Goal: Task Accomplishment & Management: Manage account settings

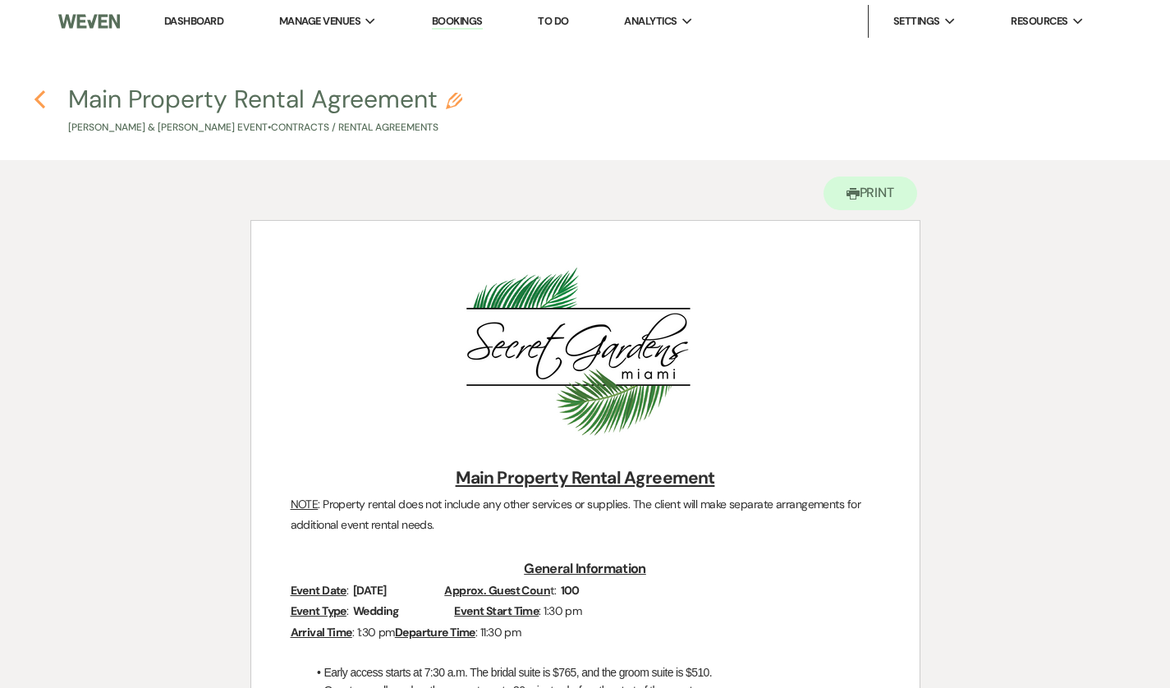
click at [42, 103] on icon "Previous" at bounding box center [40, 100] width 12 height 20
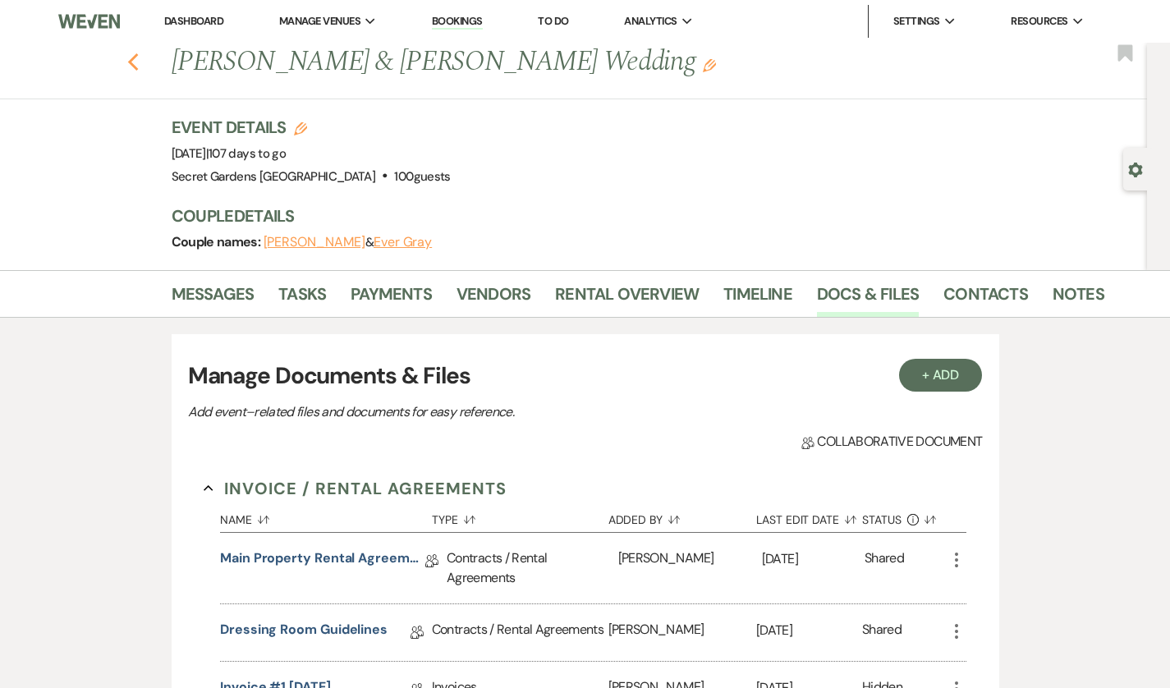
click at [127, 61] on icon "Previous" at bounding box center [133, 63] width 12 height 20
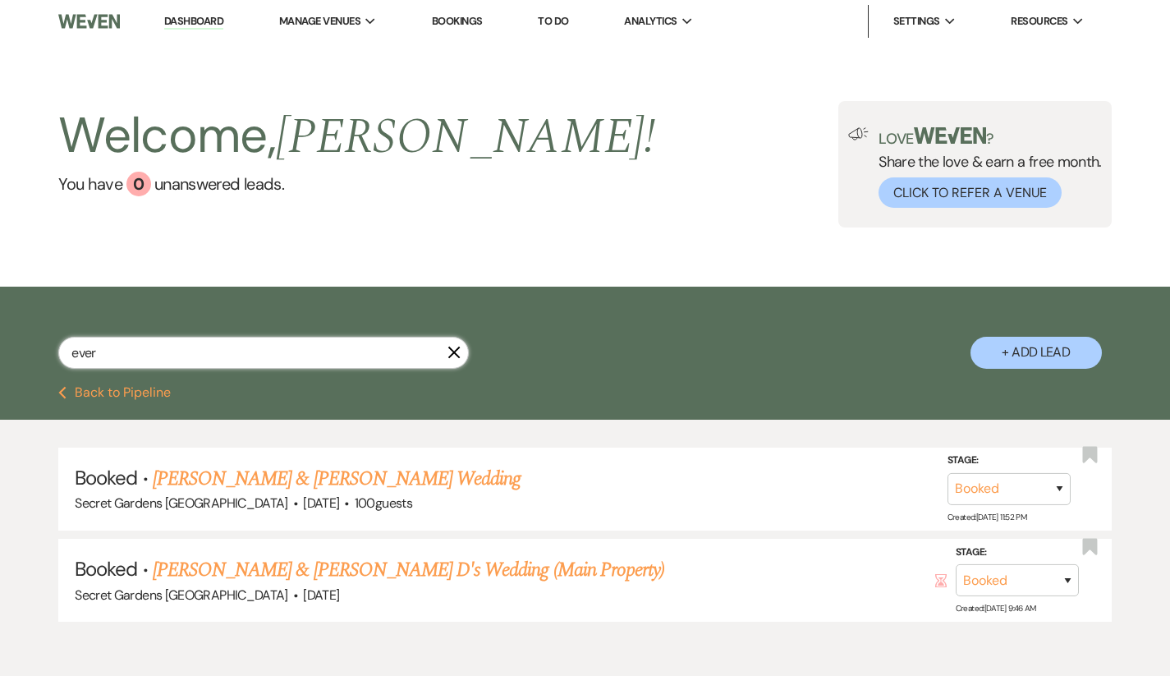
drag, startPoint x: 127, startPoint y: 352, endPoint x: 28, endPoint y: 357, distance: 99.5
click at [28, 357] on div "ever X + Add Lead" at bounding box center [585, 338] width 1170 height 87
type input "[PERSON_NAME]"
select select "5"
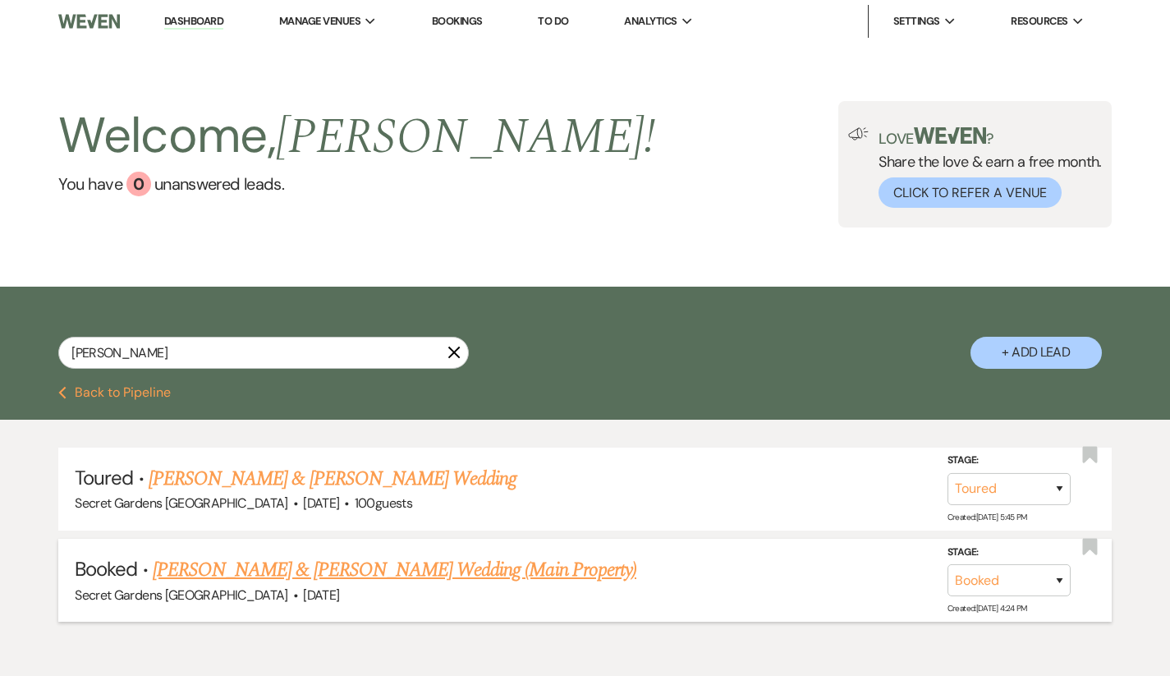
click at [241, 563] on link "[PERSON_NAME] & [PERSON_NAME] Wedding (Main Property)" at bounding box center [395, 570] width 484 height 30
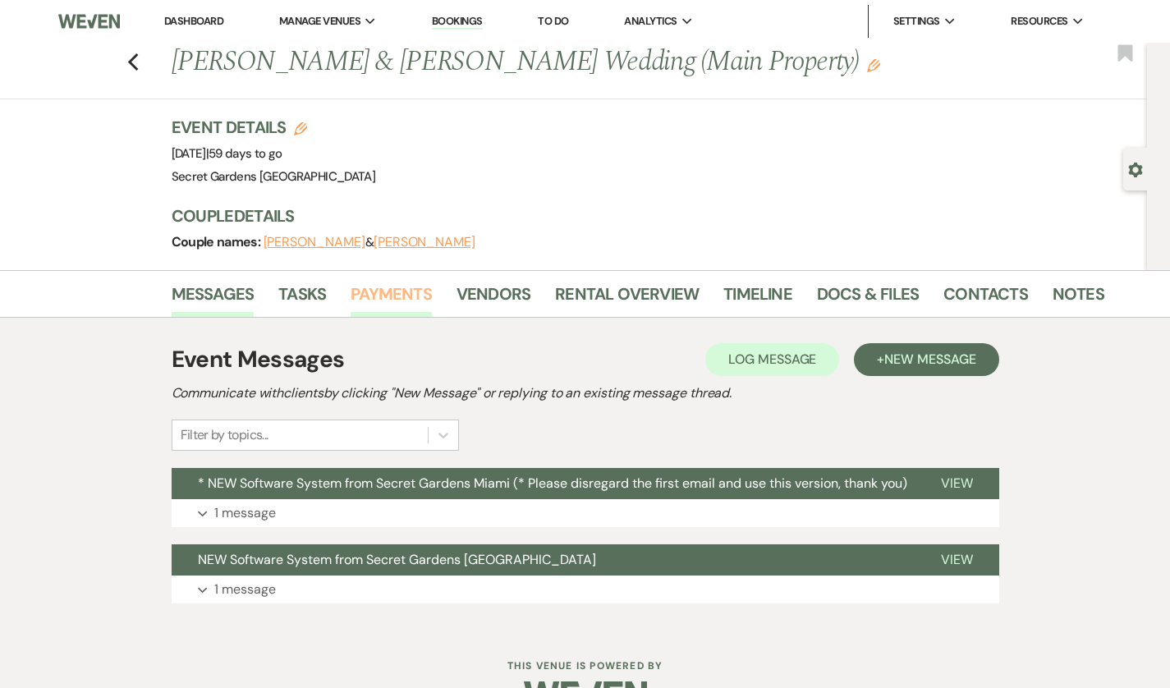
click at [352, 285] on link "Payments" at bounding box center [391, 299] width 81 height 36
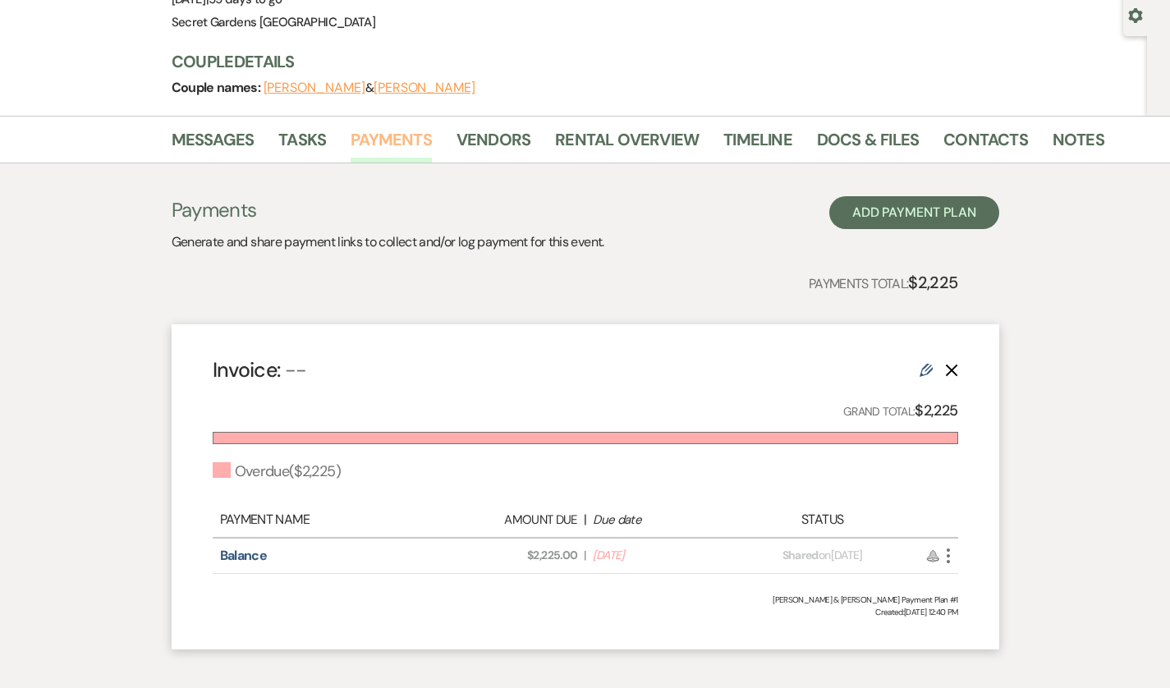
scroll to position [242, 0]
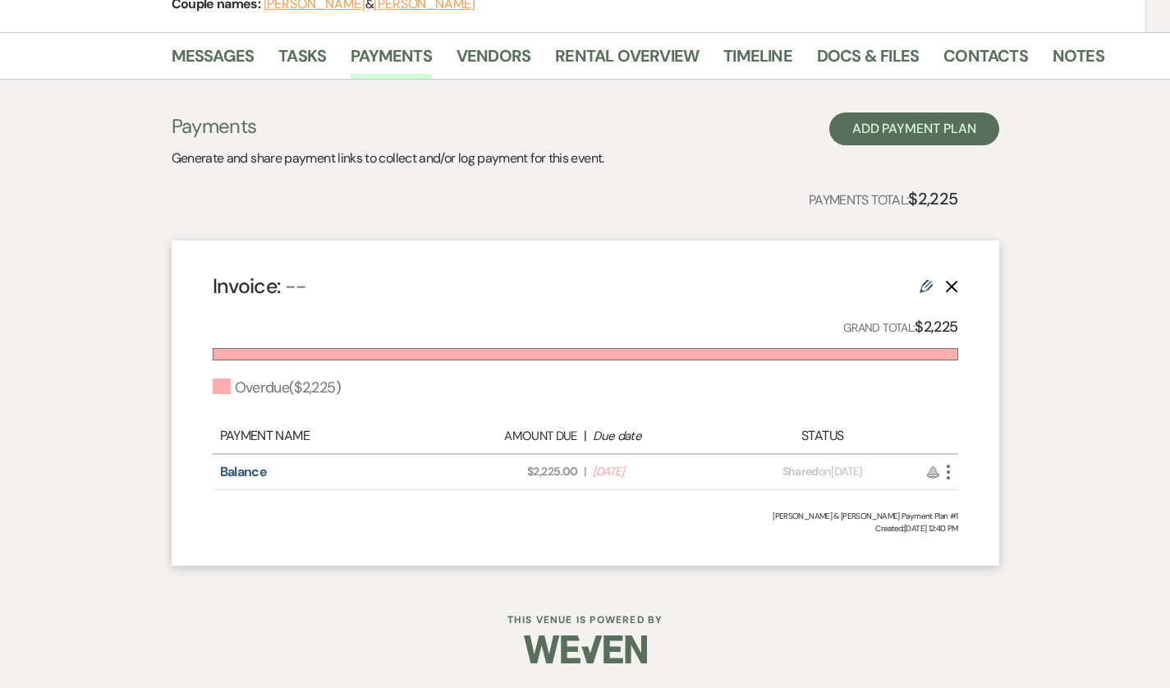
click at [958, 465] on icon "More" at bounding box center [949, 472] width 20 height 20
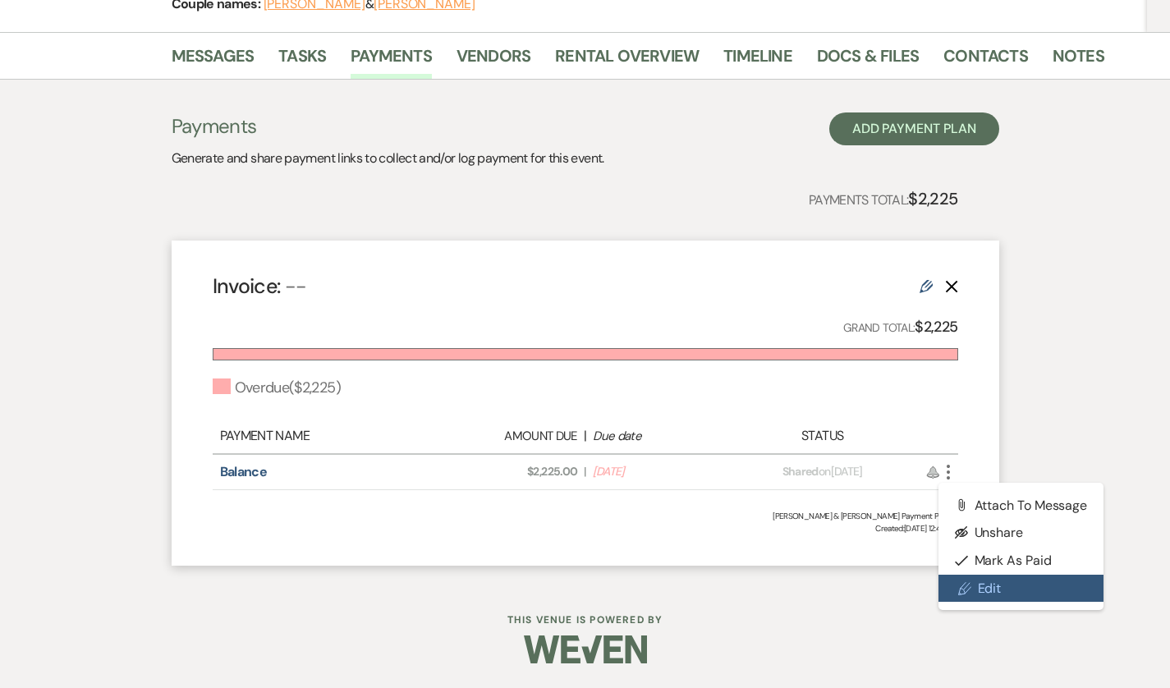
click at [1026, 581] on link "Pencil Edit" at bounding box center [1022, 589] width 166 height 28
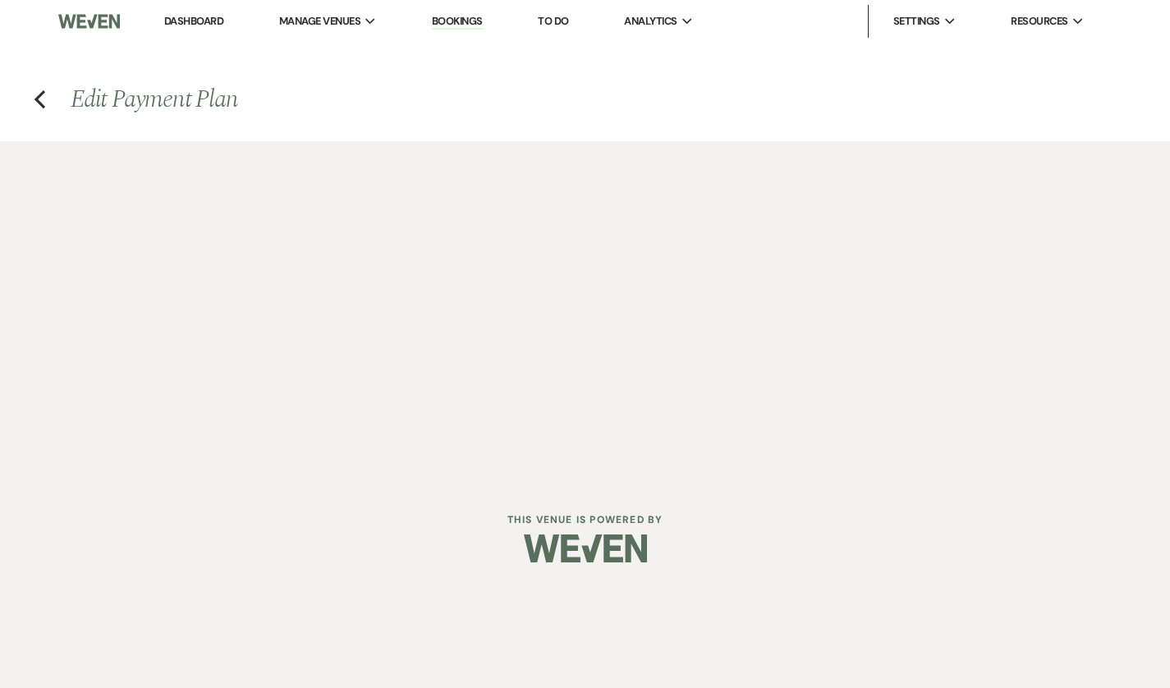
select select "2"
select select "percentage"
select select "true"
select select "both"
select select "daily"
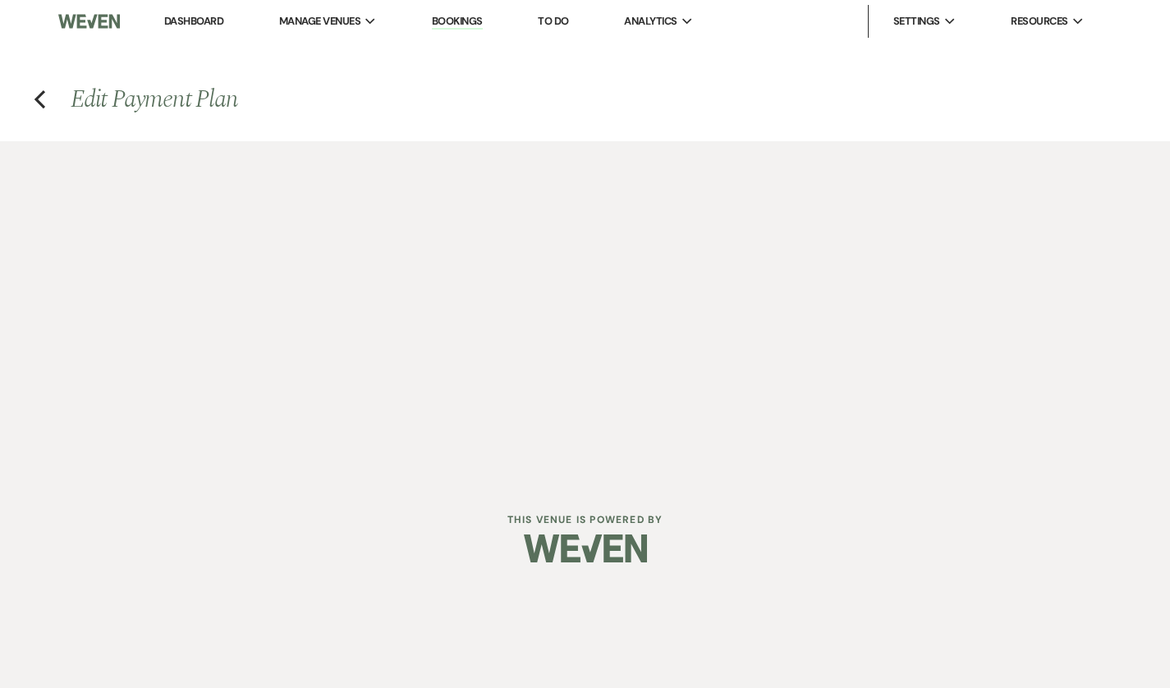
select select "onDueDate"
select select "complete"
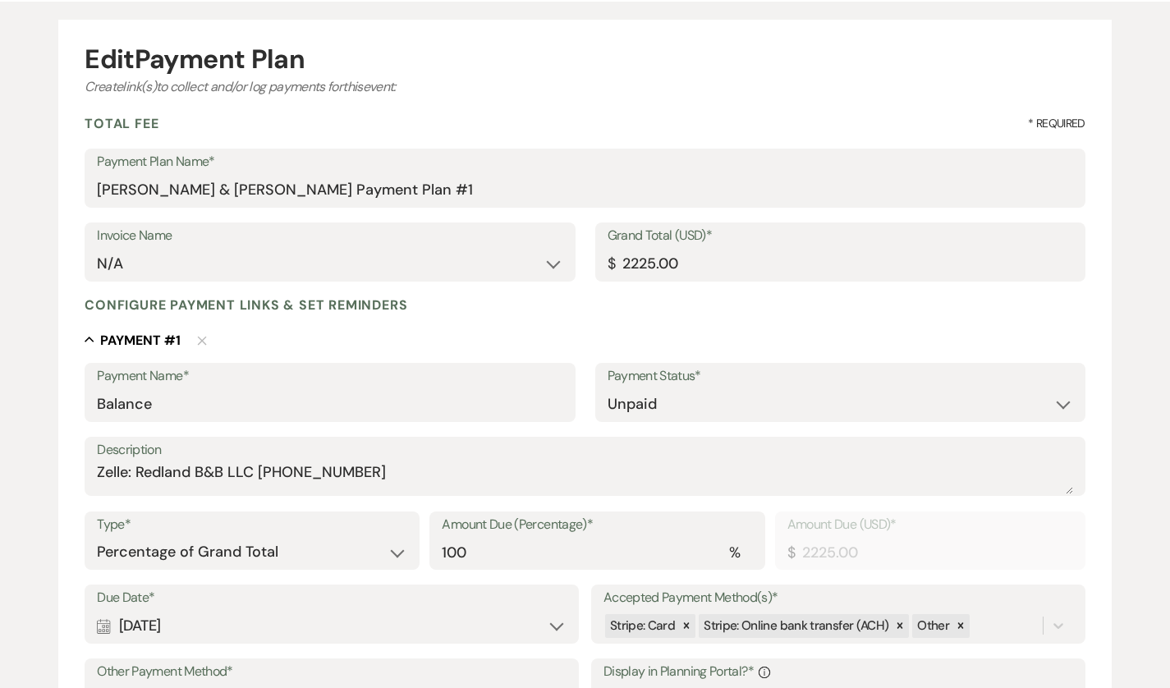
scroll to position [121, 0]
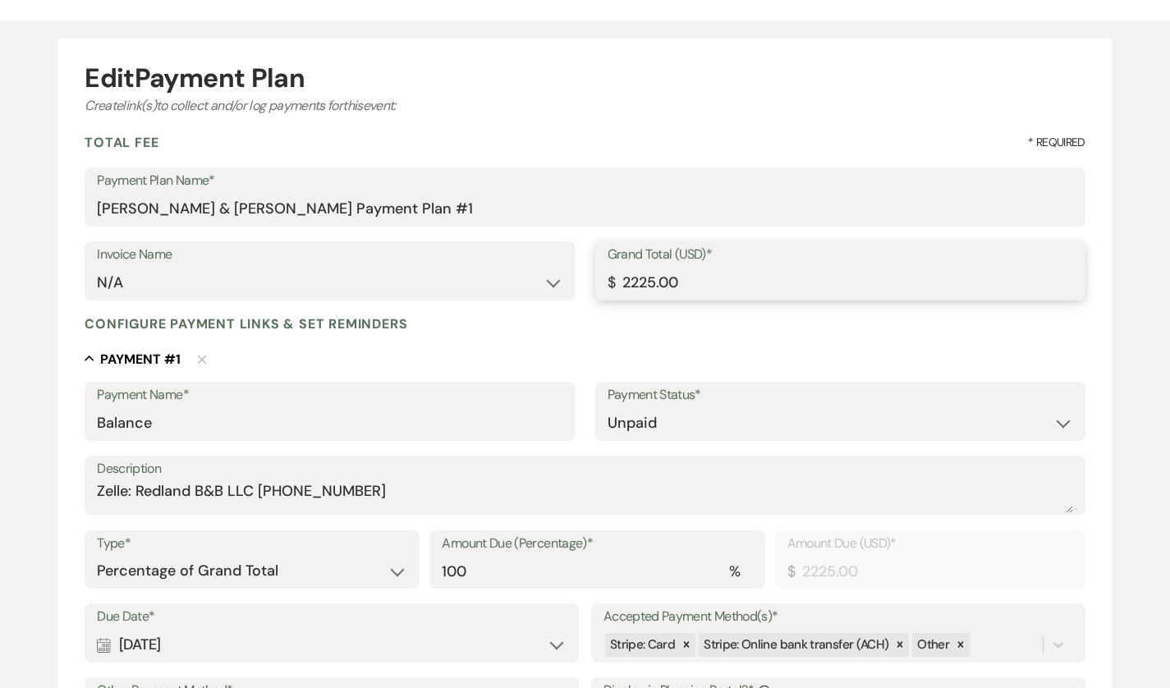
drag, startPoint x: 721, startPoint y: 287, endPoint x: 558, endPoint y: 301, distance: 164.0
click at [558, 301] on div "Invoice Name N/A Grand Total (USD)* $ 2225.00" at bounding box center [585, 278] width 1001 height 74
type input "5"
type input "5.00"
type input "55"
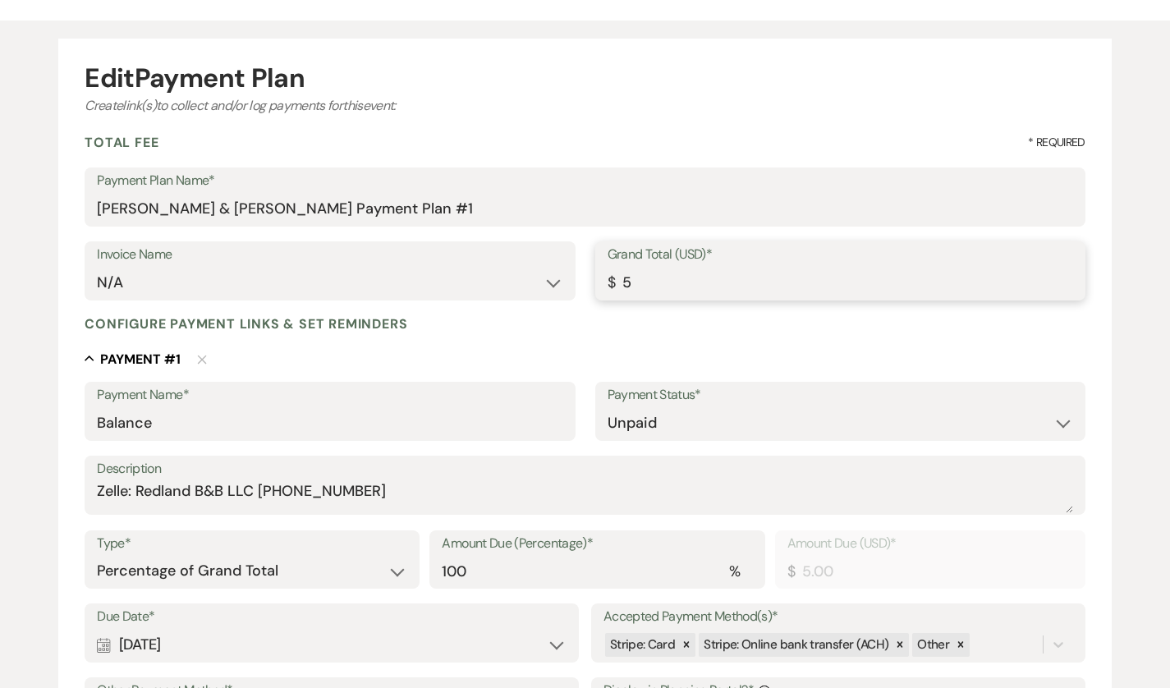
type input "55.00"
type input "550"
type input "550.00"
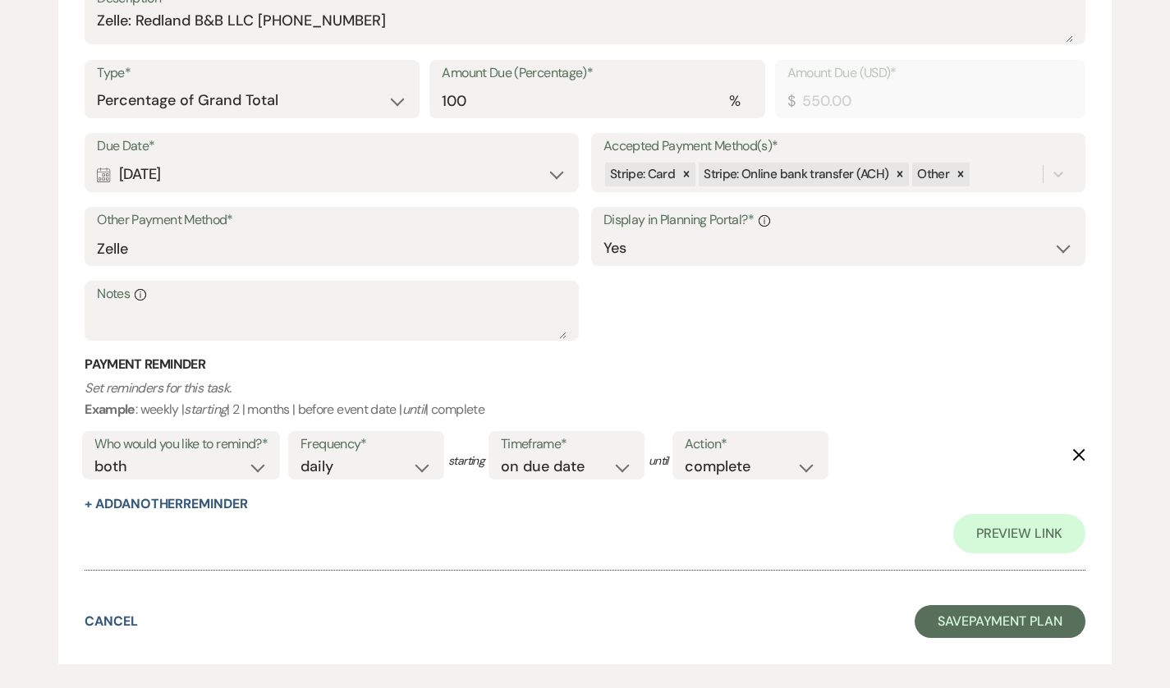
scroll to position [595, 0]
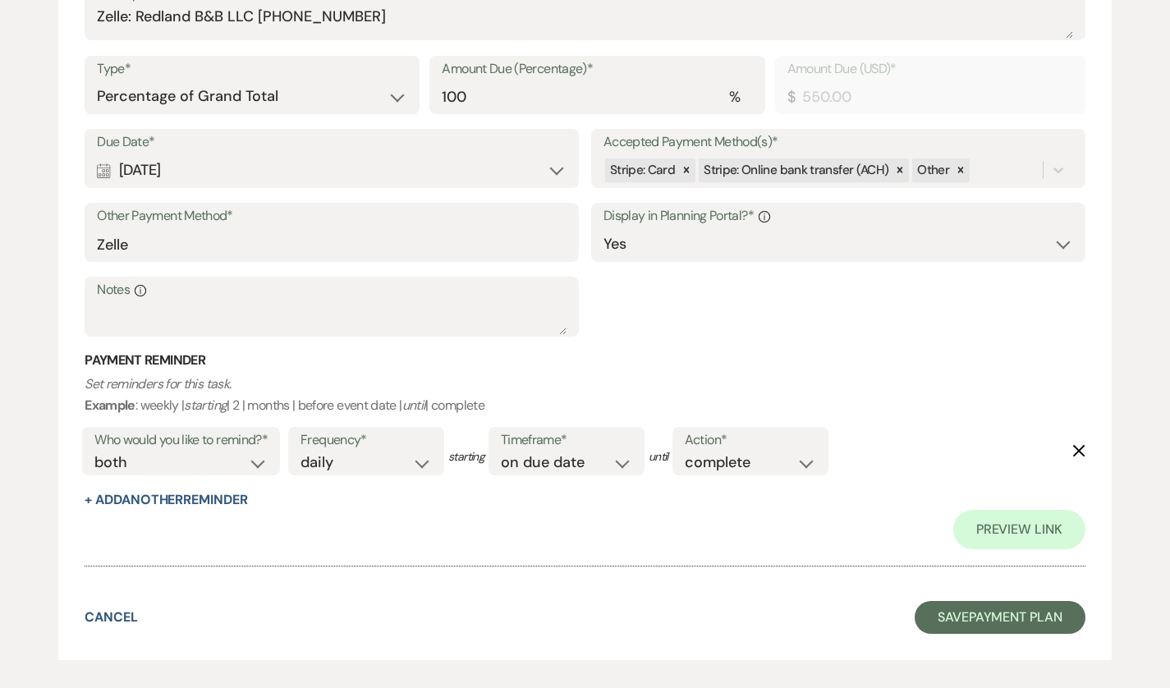
type input "550.00"
click at [950, 600] on form "Edit Payment Plan Create link(s) to collect and/or log payments for this event:…" at bounding box center [585, 112] width 1054 height 1096
click at [959, 613] on button "Save Payment Plan" at bounding box center [1000, 617] width 171 height 33
